Goal: Find contact information: Find contact information

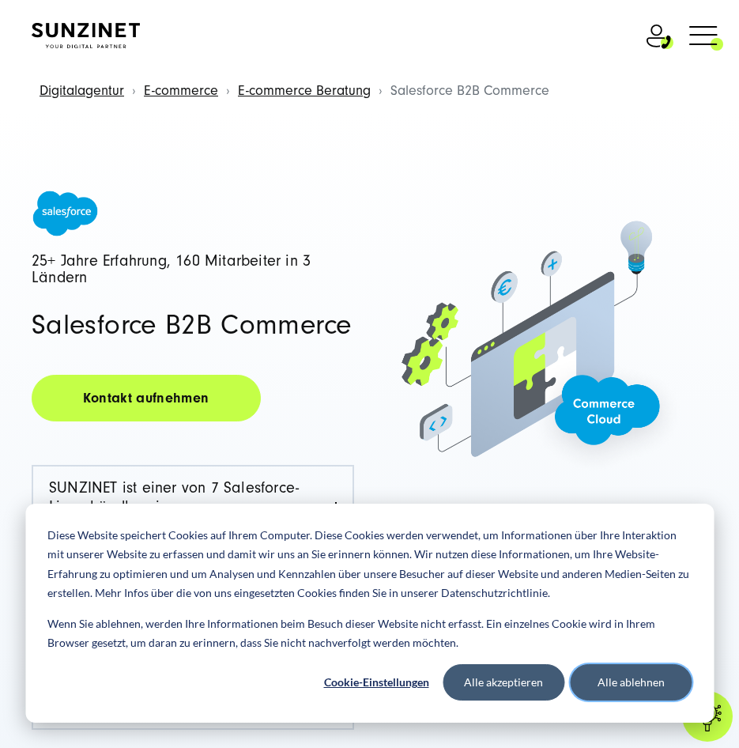
click at [646, 696] on button "Alle ablehnen" at bounding box center [631, 682] width 122 height 36
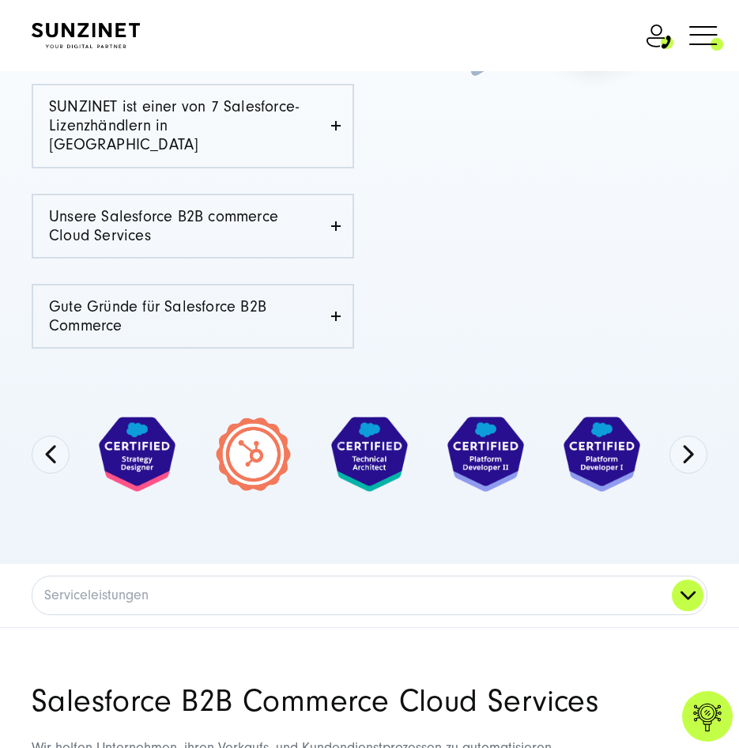
scroll to position [474, 0]
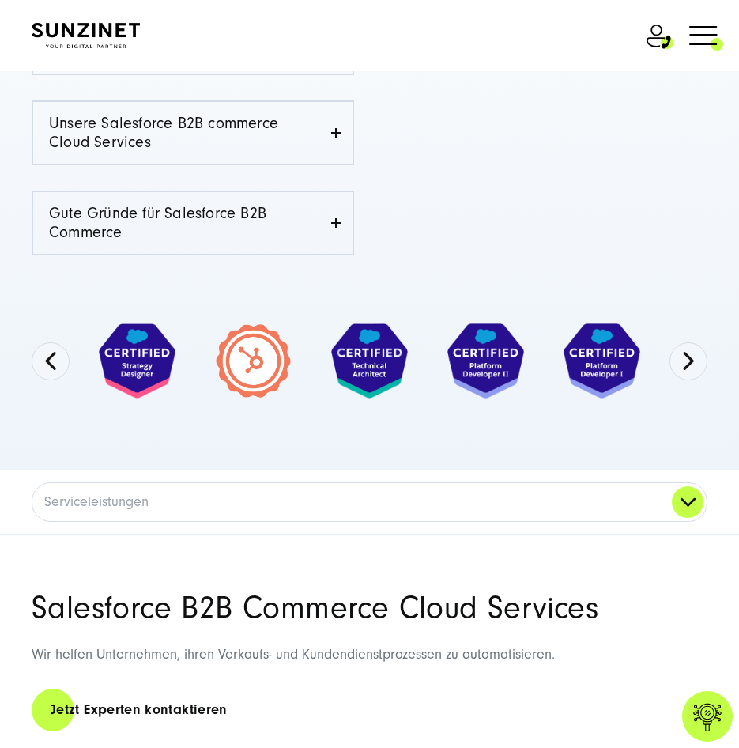
click at [474, 341] on img at bounding box center [485, 360] width 77 height 75
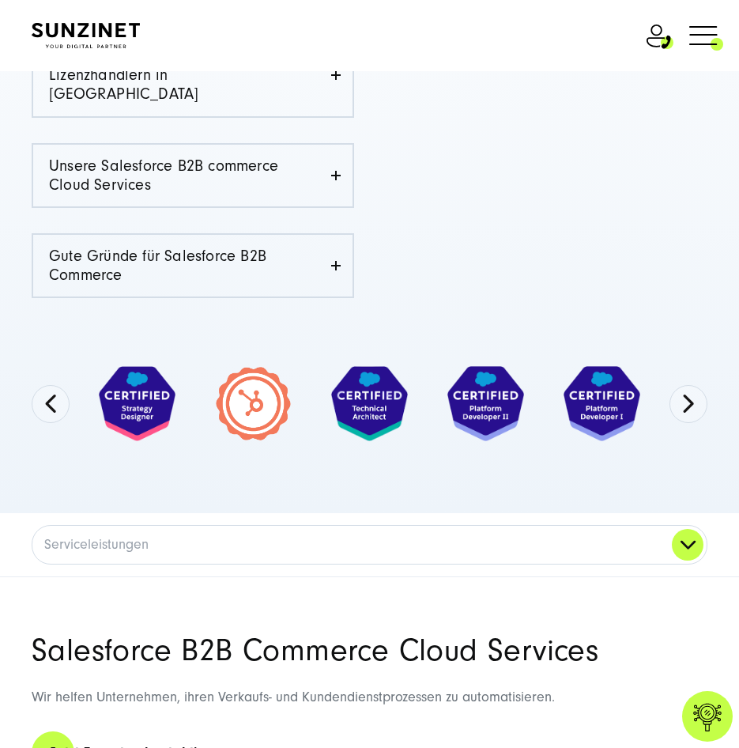
scroll to position [395, 0]
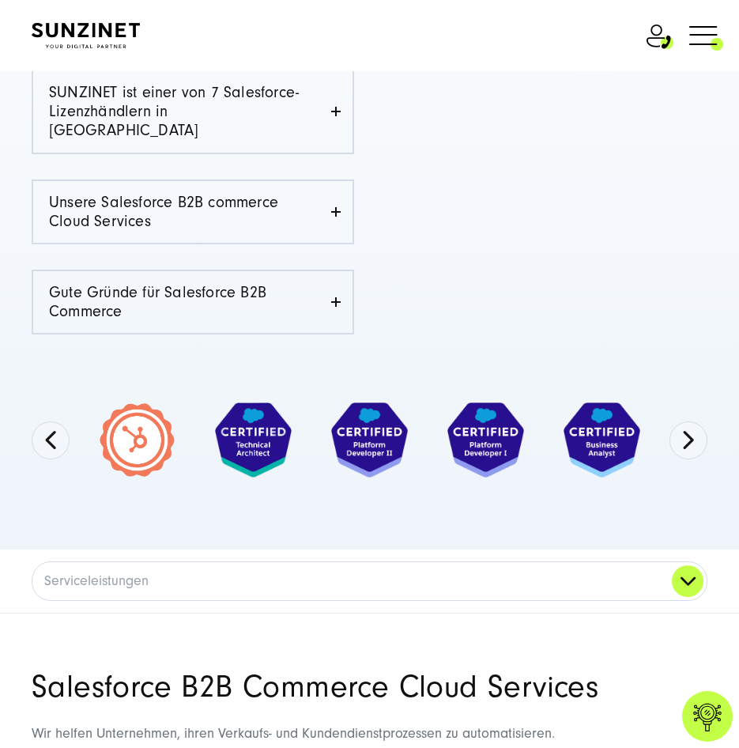
drag, startPoint x: 386, startPoint y: 385, endPoint x: -21, endPoint y: 432, distance: 409.0
click at [40, 421] on button "Previous" at bounding box center [51, 440] width 38 height 38
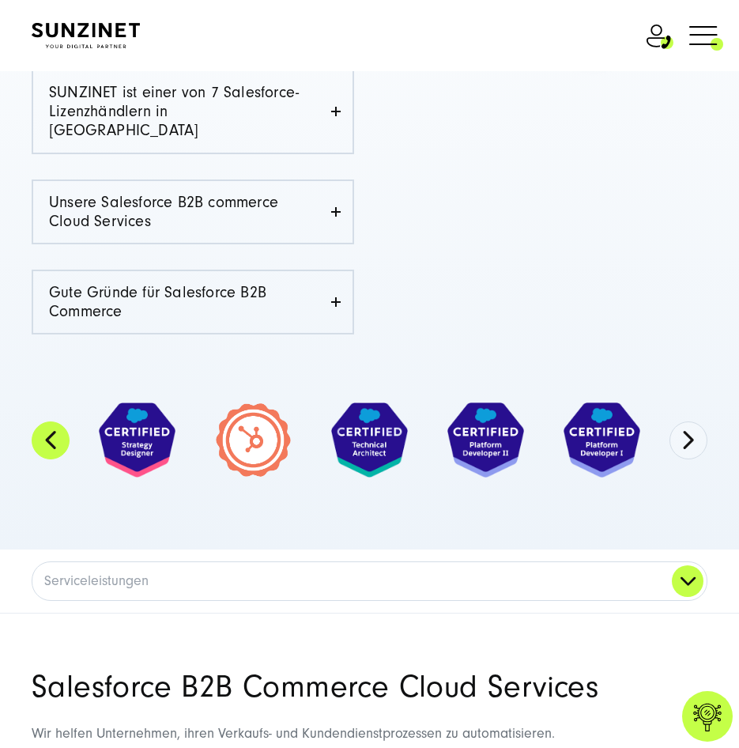
click at [40, 421] on button "Previous" at bounding box center [51, 440] width 38 height 38
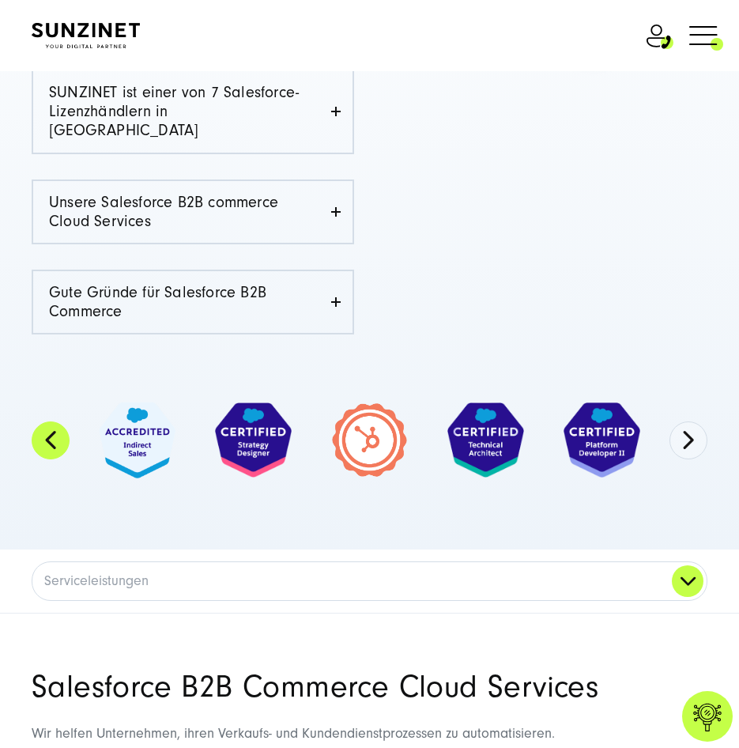
click at [40, 421] on button "Previous" at bounding box center [51, 440] width 38 height 38
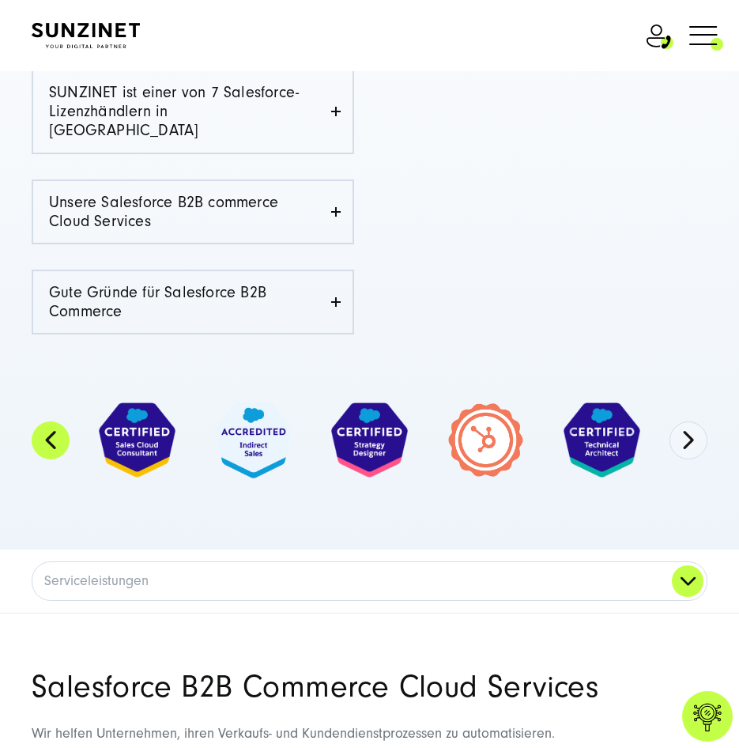
click at [40, 421] on button "Previous" at bounding box center [51, 440] width 38 height 38
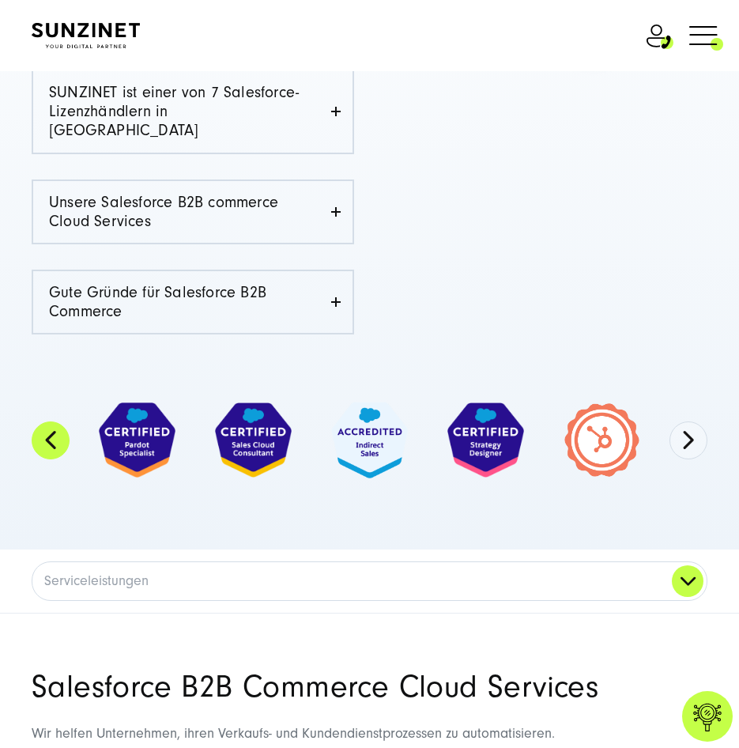
click at [40, 421] on button "Previous" at bounding box center [51, 440] width 38 height 38
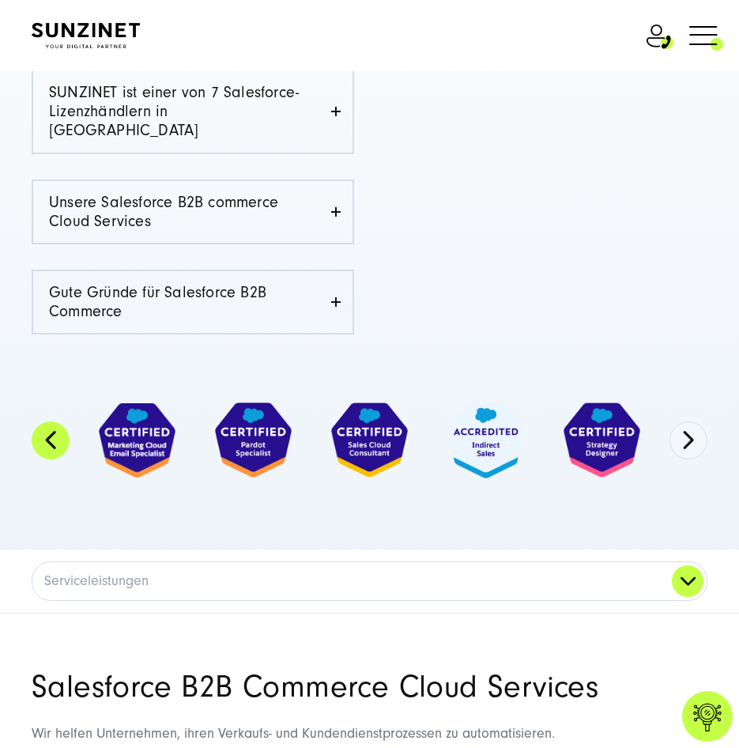
click at [40, 421] on button "Previous" at bounding box center [51, 440] width 38 height 38
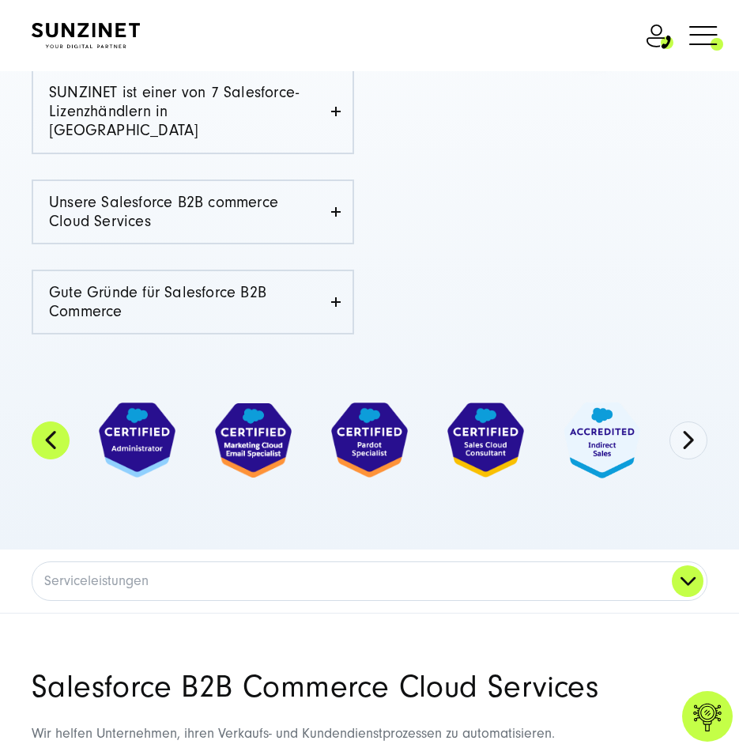
click at [40, 421] on button "Previous" at bounding box center [51, 440] width 38 height 38
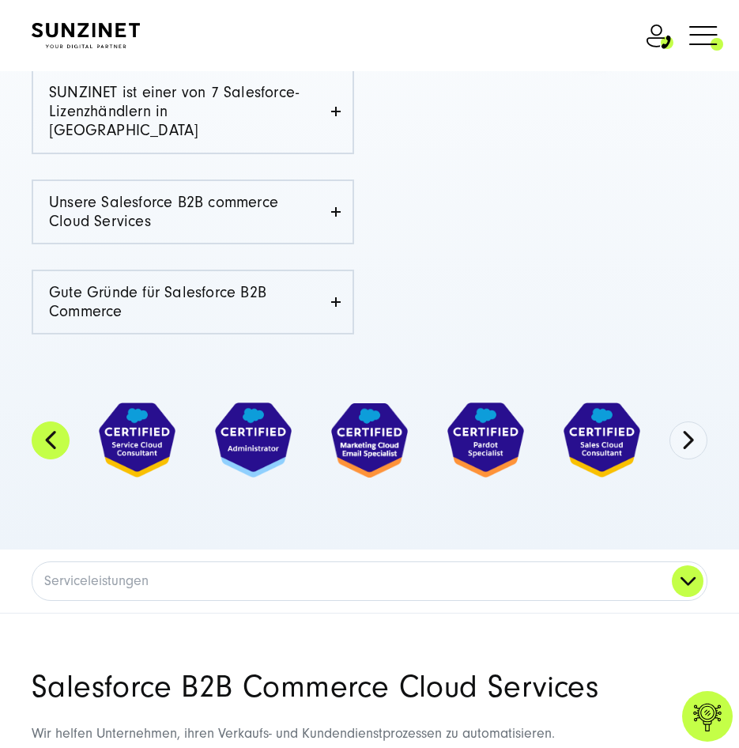
click at [40, 421] on button "Previous" at bounding box center [51, 440] width 38 height 38
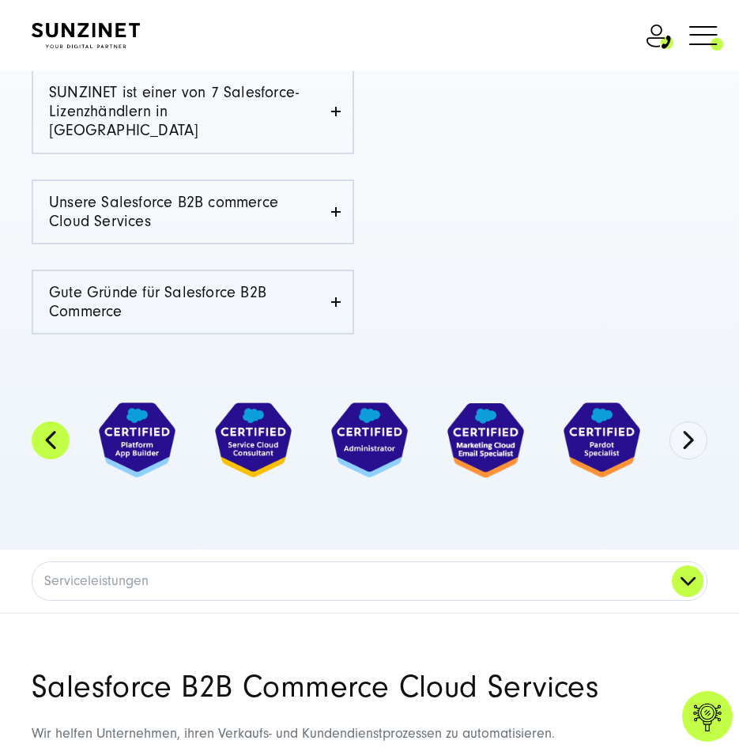
click at [40, 421] on button "Previous" at bounding box center [51, 440] width 38 height 38
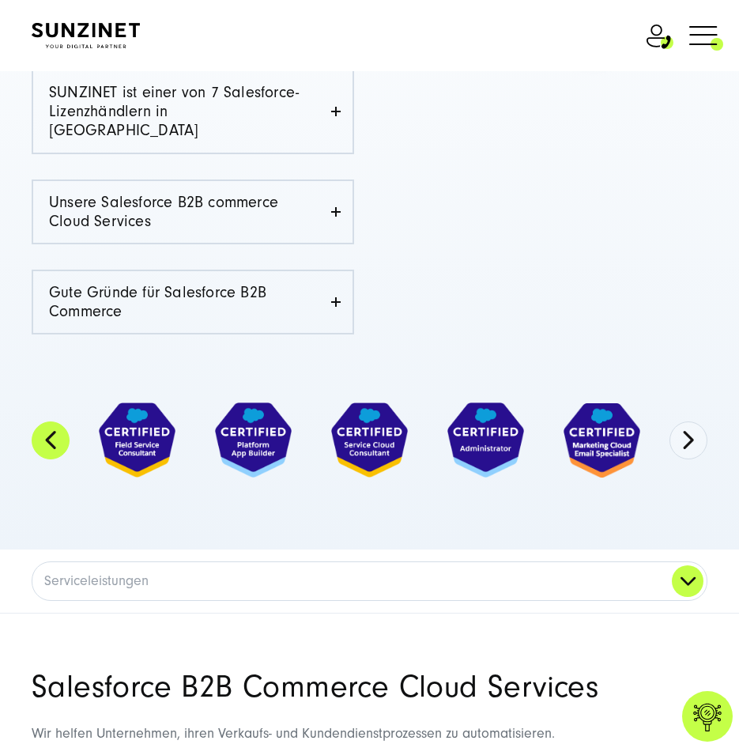
click at [40, 421] on button "Previous" at bounding box center [51, 440] width 38 height 38
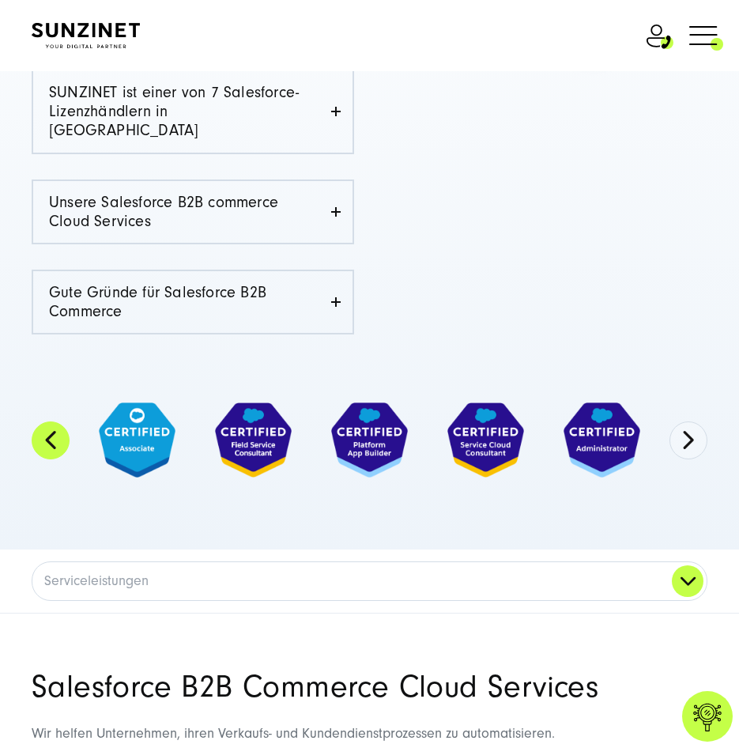
click at [40, 421] on button "Previous" at bounding box center [51, 440] width 38 height 38
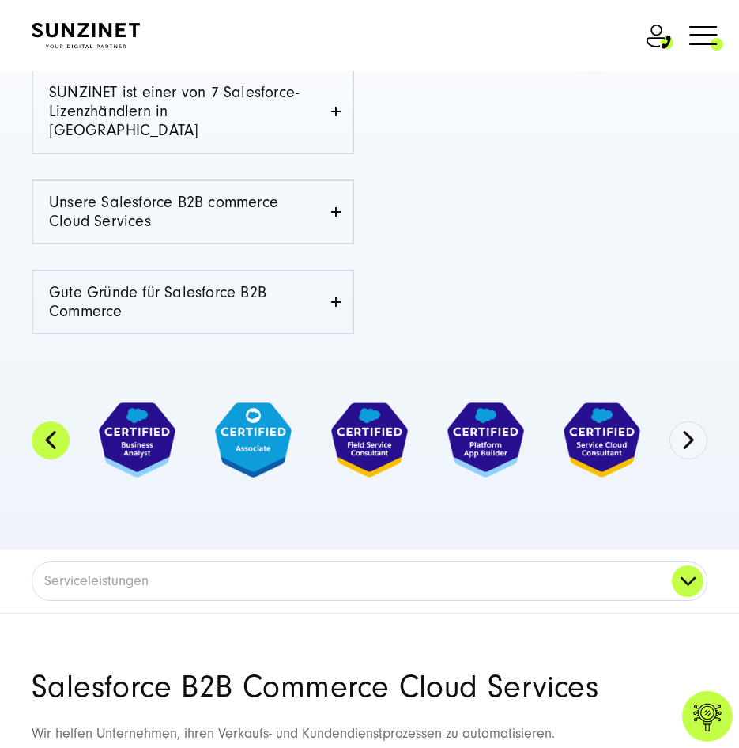
click at [40, 421] on button "Previous" at bounding box center [51, 440] width 38 height 38
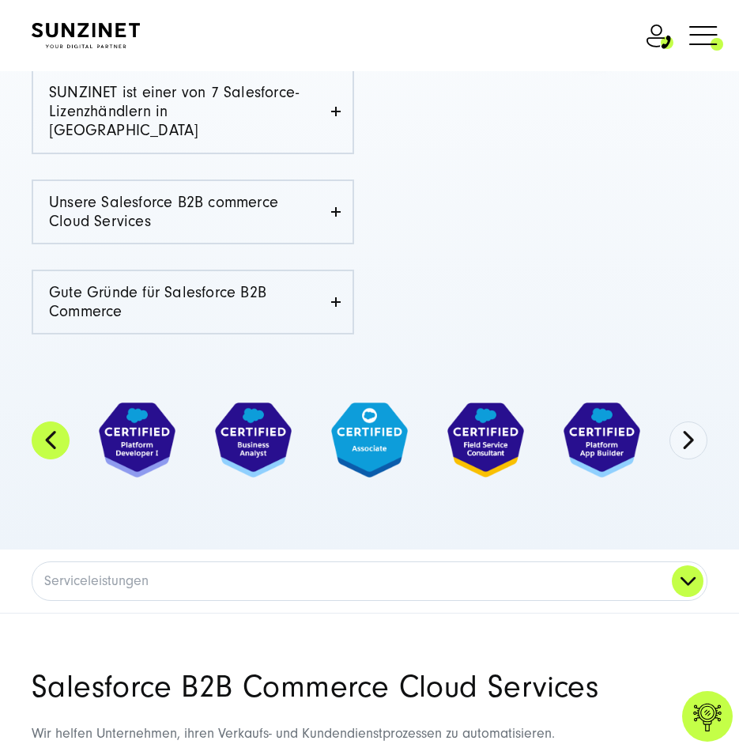
click at [40, 421] on button "Previous" at bounding box center [51, 440] width 38 height 38
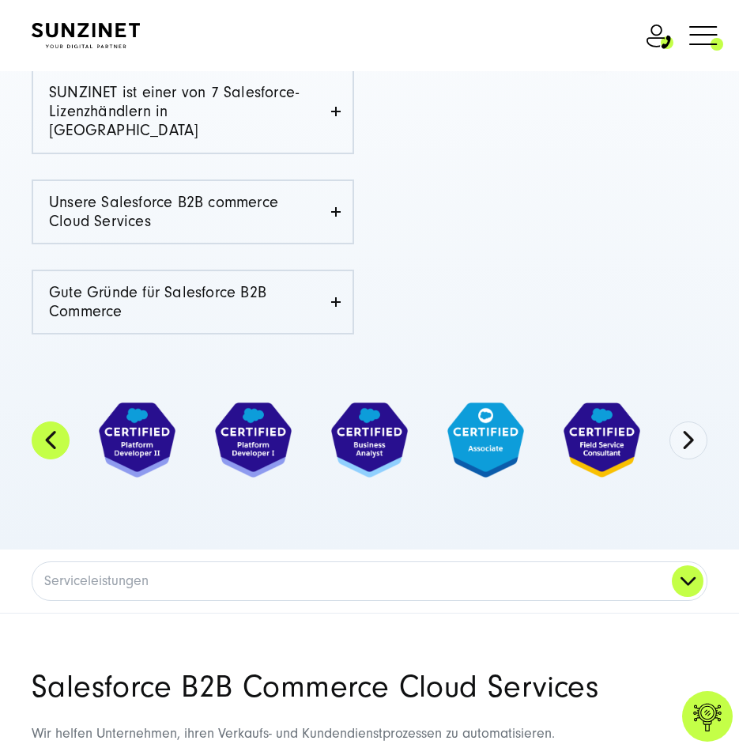
click at [40, 421] on button "Previous" at bounding box center [51, 440] width 38 height 38
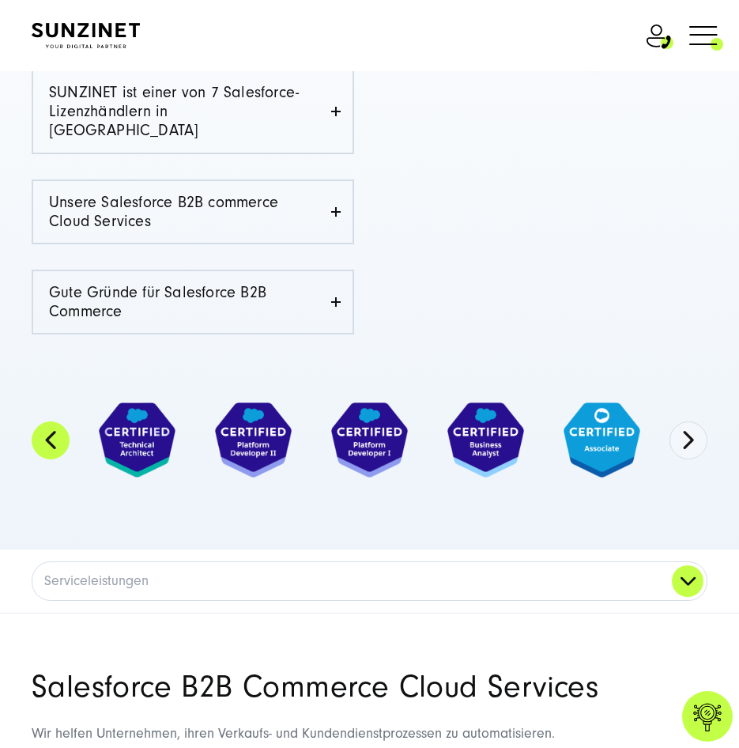
click at [39, 421] on button "Previous" at bounding box center [51, 440] width 38 height 38
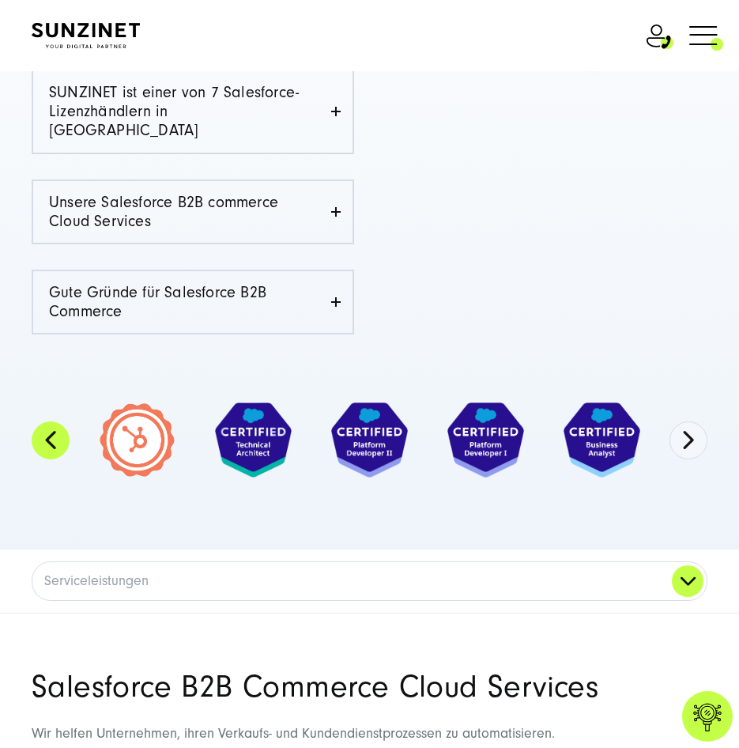
click at [39, 421] on button "Previous" at bounding box center [51, 440] width 38 height 38
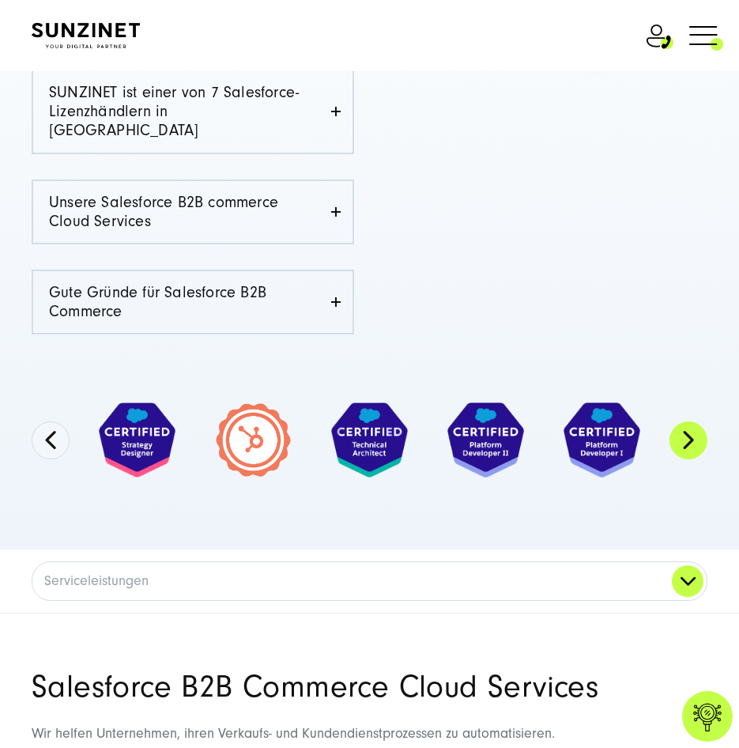
click at [684, 424] on button "Next" at bounding box center [688, 440] width 38 height 38
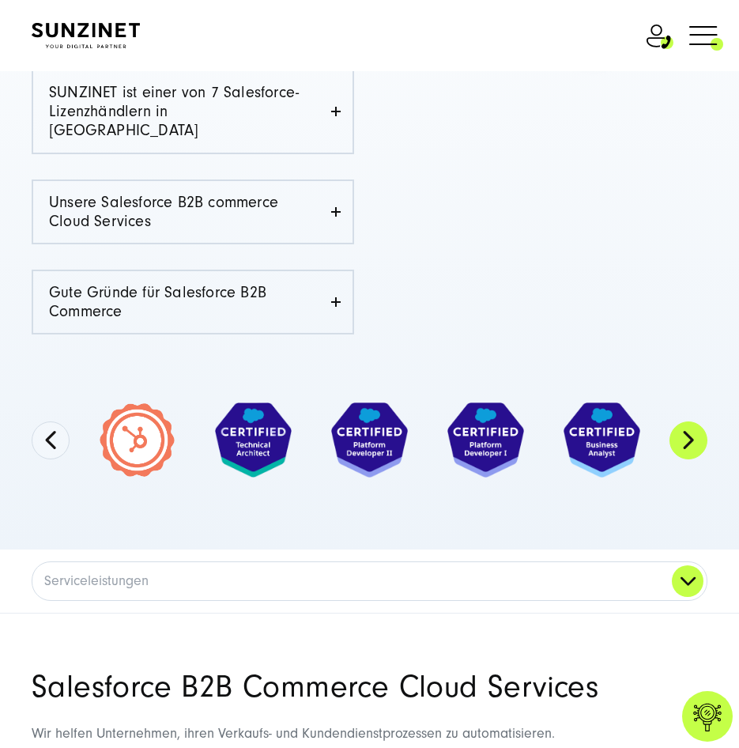
click at [684, 424] on button "Next" at bounding box center [688, 440] width 38 height 38
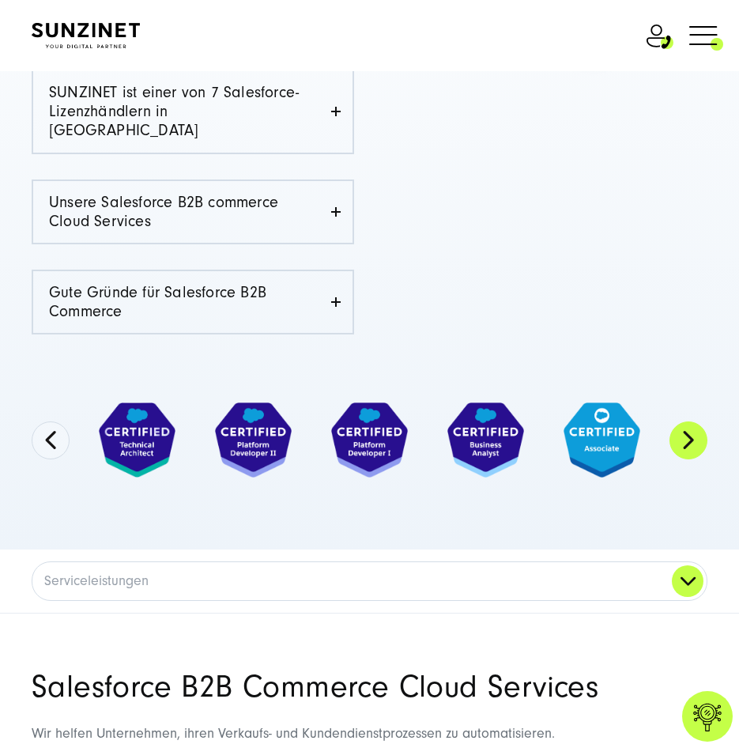
click at [684, 424] on button "Next" at bounding box center [688, 440] width 38 height 38
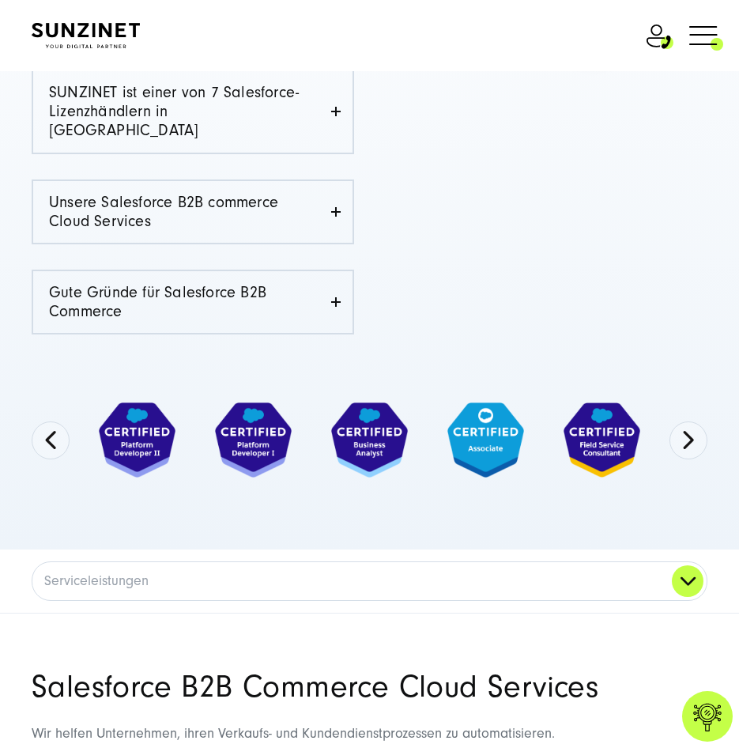
click at [267, 430] on img at bounding box center [253, 439] width 77 height 75
click at [691, 421] on button "Next" at bounding box center [688, 440] width 38 height 38
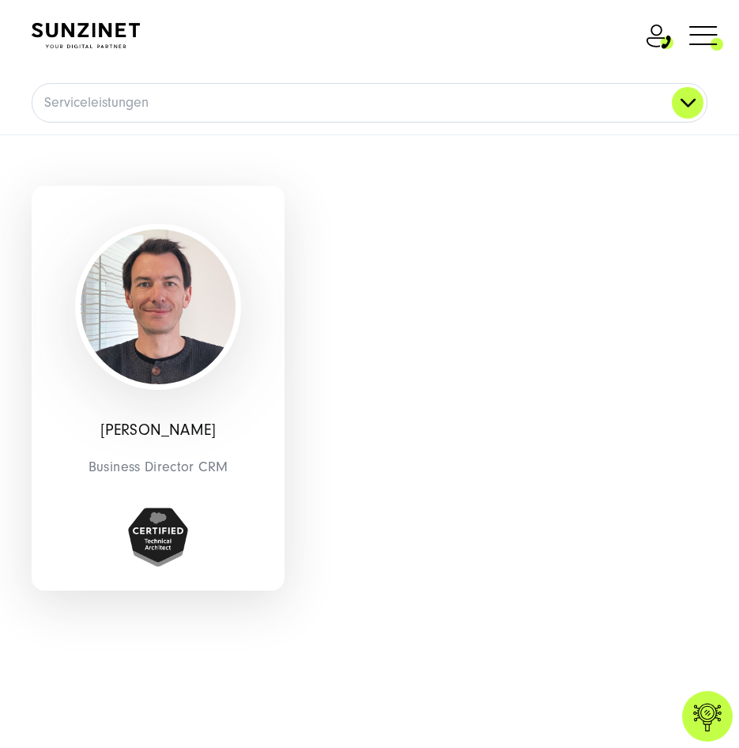
scroll to position [2450, 0]
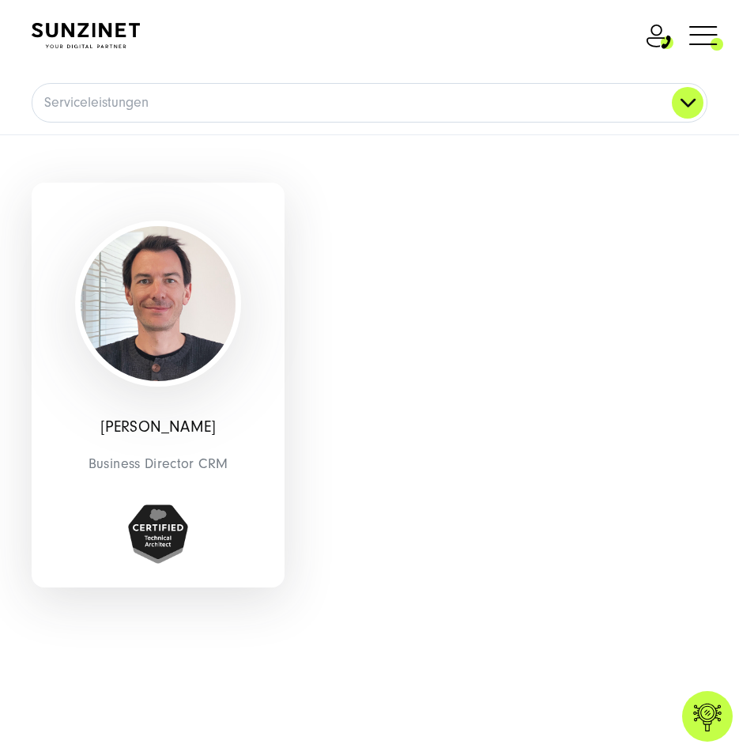
click at [160, 419] on p "[PERSON_NAME]" at bounding box center [157, 427] width 229 height 17
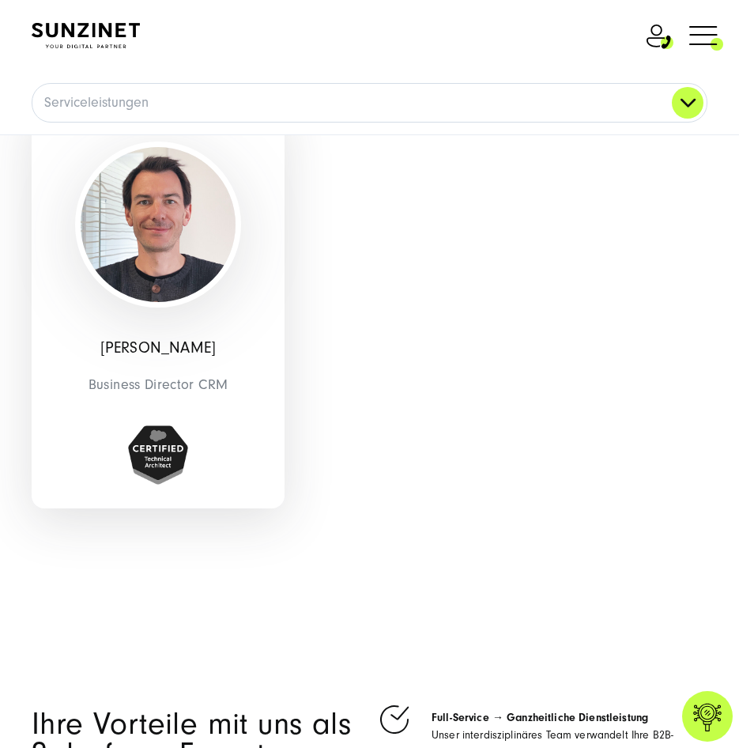
scroll to position [2292, 0]
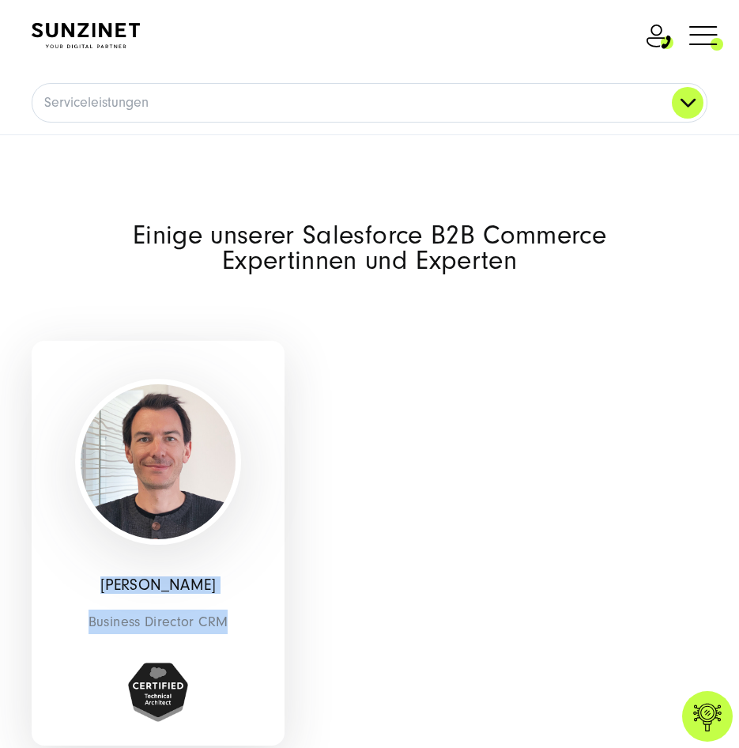
drag, startPoint x: 92, startPoint y: 561, endPoint x: 233, endPoint y: 584, distance: 143.3
click at [233, 584] on div "[PERSON_NAME] Business Director CRM" at bounding box center [158, 543] width 253 height 405
drag, startPoint x: 233, startPoint y: 584, endPoint x: 158, endPoint y: 585, distance: 75.1
click at [158, 585] on div "[PERSON_NAME] Business Director CRM" at bounding box center [158, 543] width 253 height 405
drag, startPoint x: 93, startPoint y: 560, endPoint x: 219, endPoint y: 569, distance: 126.0
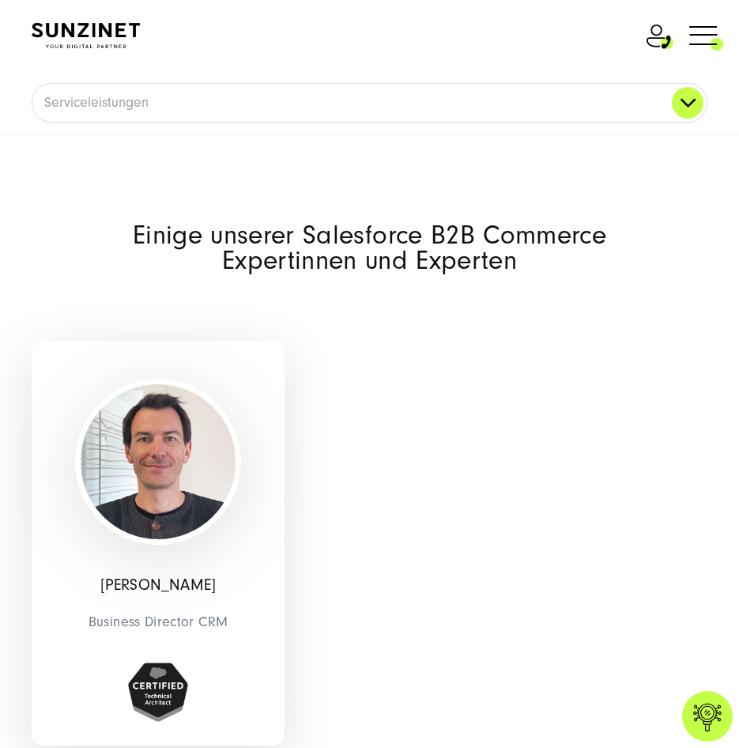
click at [219, 577] on p "[PERSON_NAME]" at bounding box center [157, 585] width 229 height 17
drag, startPoint x: 219, startPoint y: 569, endPoint x: 100, endPoint y: 583, distance: 119.4
click at [100, 583] on div "[PERSON_NAME] Business Director CRM" at bounding box center [158, 543] width 253 height 405
drag, startPoint x: 93, startPoint y: 565, endPoint x: 215, endPoint y: 572, distance: 121.9
click at [215, 577] on p "[PERSON_NAME]" at bounding box center [157, 585] width 229 height 17
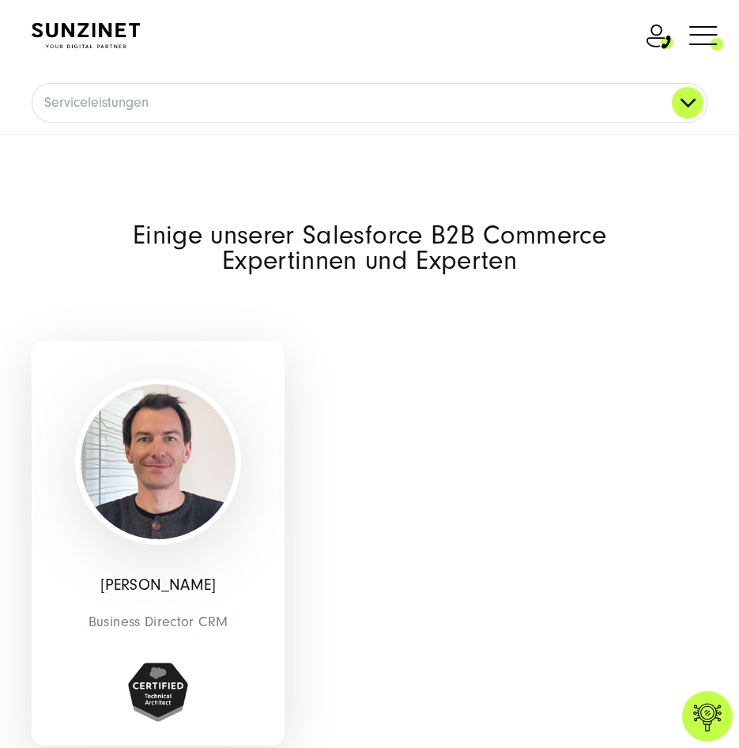
drag, startPoint x: 215, startPoint y: 572, endPoint x: 74, endPoint y: 575, distance: 140.7
click at [74, 581] on div "[PERSON_NAME] Business Director CRM" at bounding box center [158, 543] width 253 height 405
drag, startPoint x: 92, startPoint y: 564, endPoint x: 236, endPoint y: 571, distance: 144.1
click at [236, 577] on p "[PERSON_NAME]" at bounding box center [157, 585] width 229 height 17
copy p "[PERSON_NAME]"
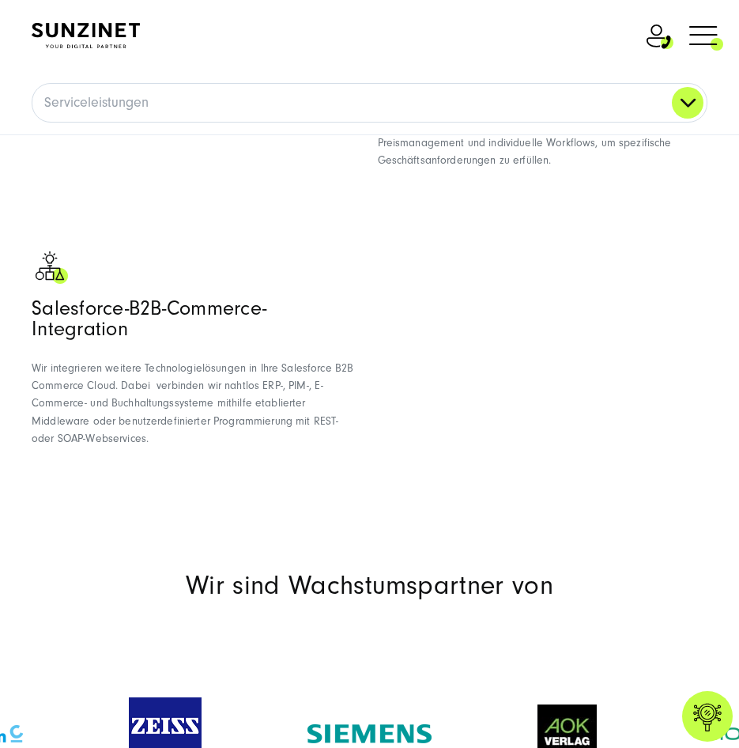
scroll to position [1344, 0]
